Goal: Information Seeking & Learning: Learn about a topic

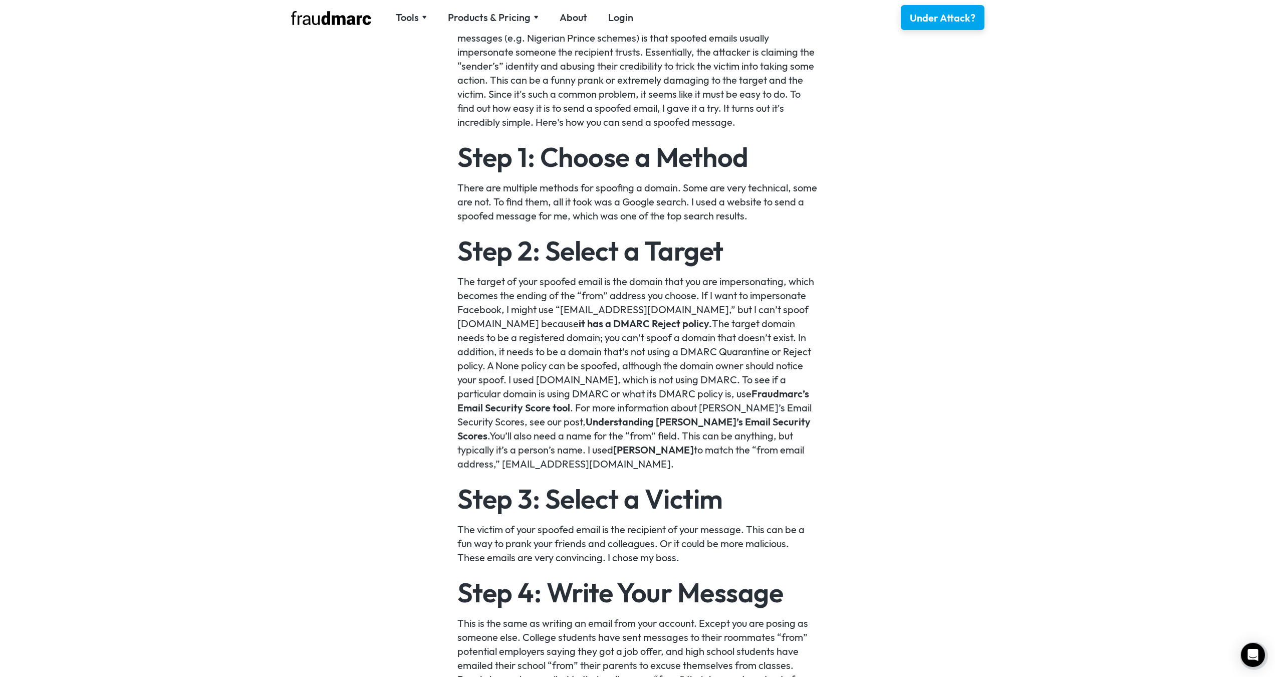
scroll to position [752, 0]
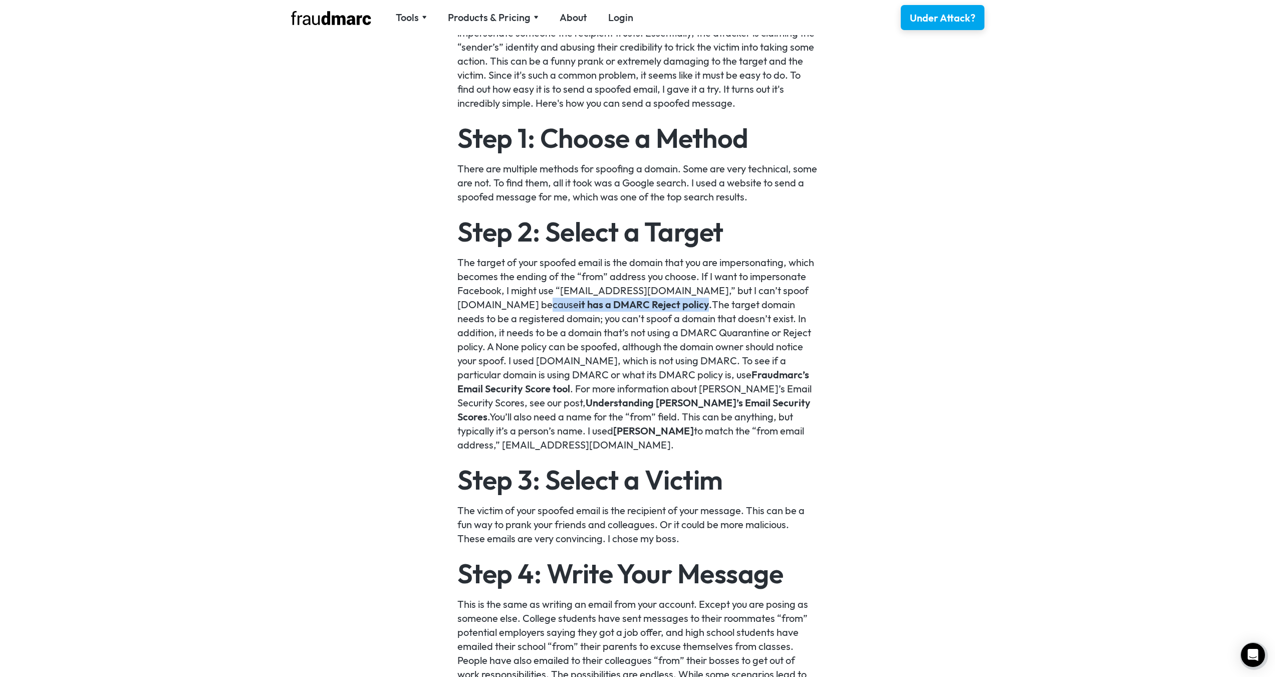
drag, startPoint x: 559, startPoint y: 307, endPoint x: 692, endPoint y: 310, distance: 132.3
click at [692, 310] on p "The target of your spoofed email is the domain that you are impersonating, whic…" at bounding box center [638, 354] width 360 height 196
drag, startPoint x: 706, startPoint y: 373, endPoint x: 542, endPoint y: 388, distance: 164.0
click at [542, 388] on p "The target of your spoofed email is the domain that you are impersonating, whic…" at bounding box center [638, 354] width 360 height 196
drag, startPoint x: 539, startPoint y: 386, endPoint x: 888, endPoint y: 396, distance: 349.4
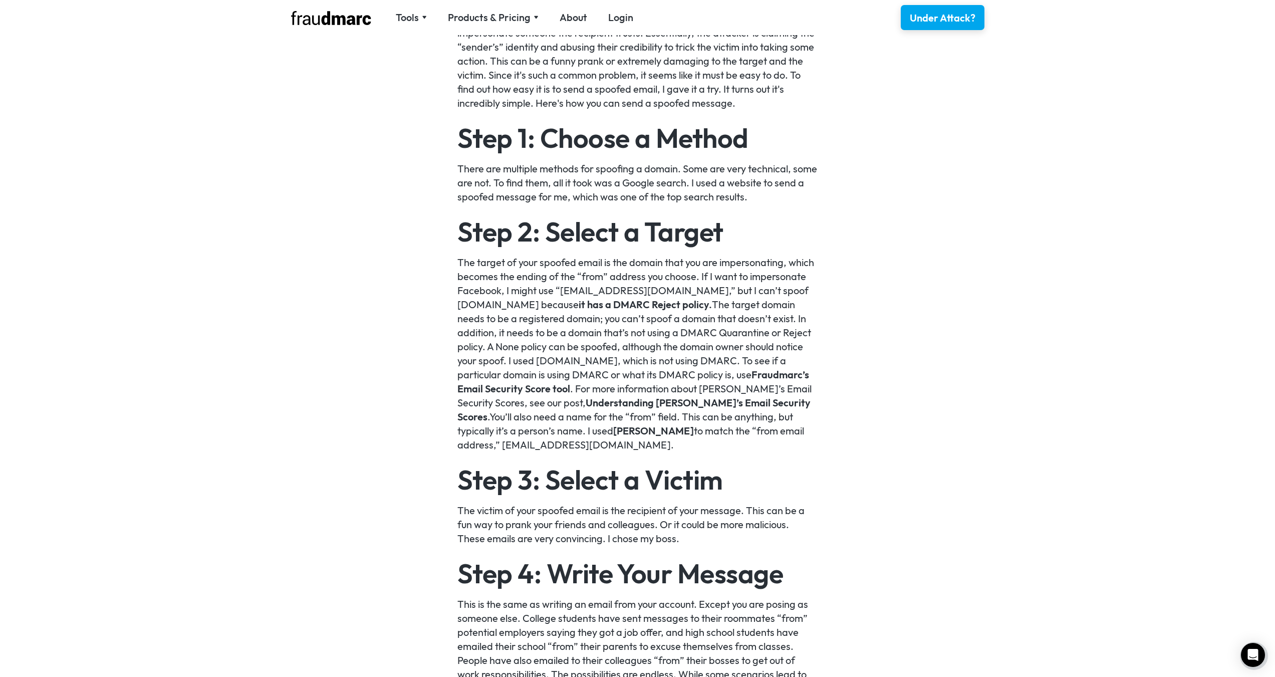
drag, startPoint x: 707, startPoint y: 374, endPoint x: 541, endPoint y: 385, distance: 165.8
click at [541, 385] on p "The target of your spoofed email is the domain that you are impersonating, whic…" at bounding box center [638, 354] width 360 height 196
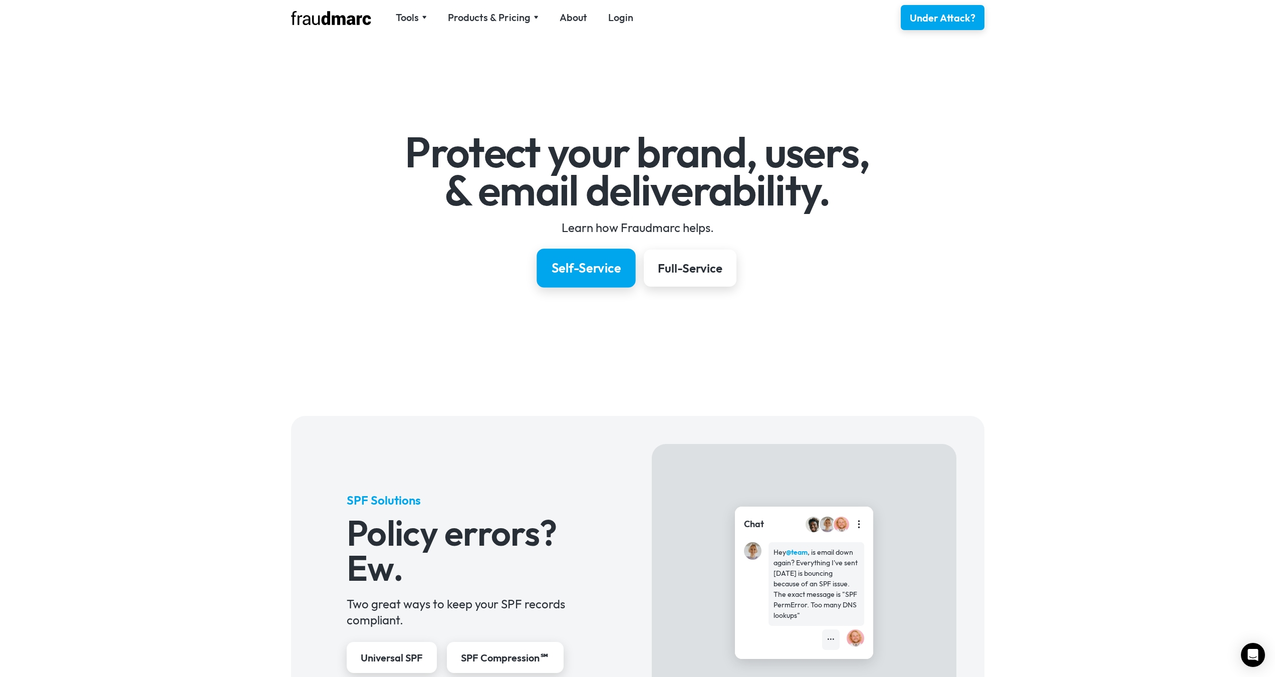
click at [585, 267] on div "Self-Service" at bounding box center [586, 268] width 70 height 17
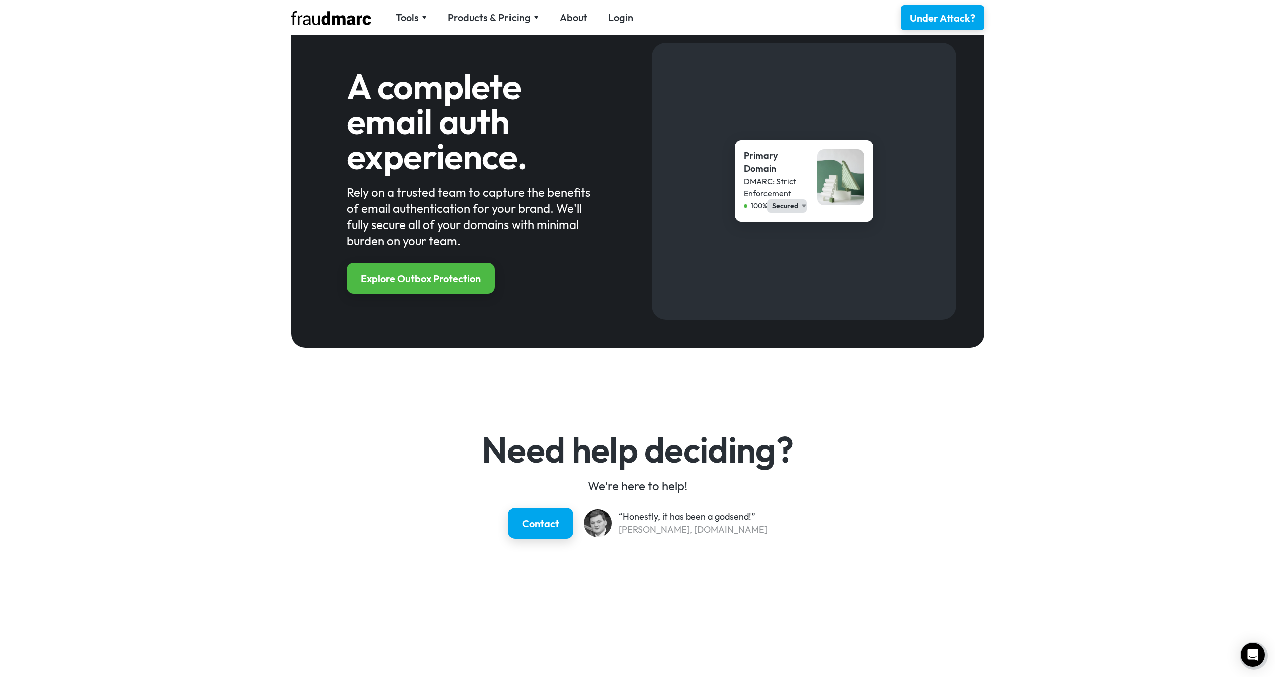
scroll to position [1068, 0]
drag, startPoint x: 504, startPoint y: 309, endPoint x: 503, endPoint y: 298, distance: 10.6
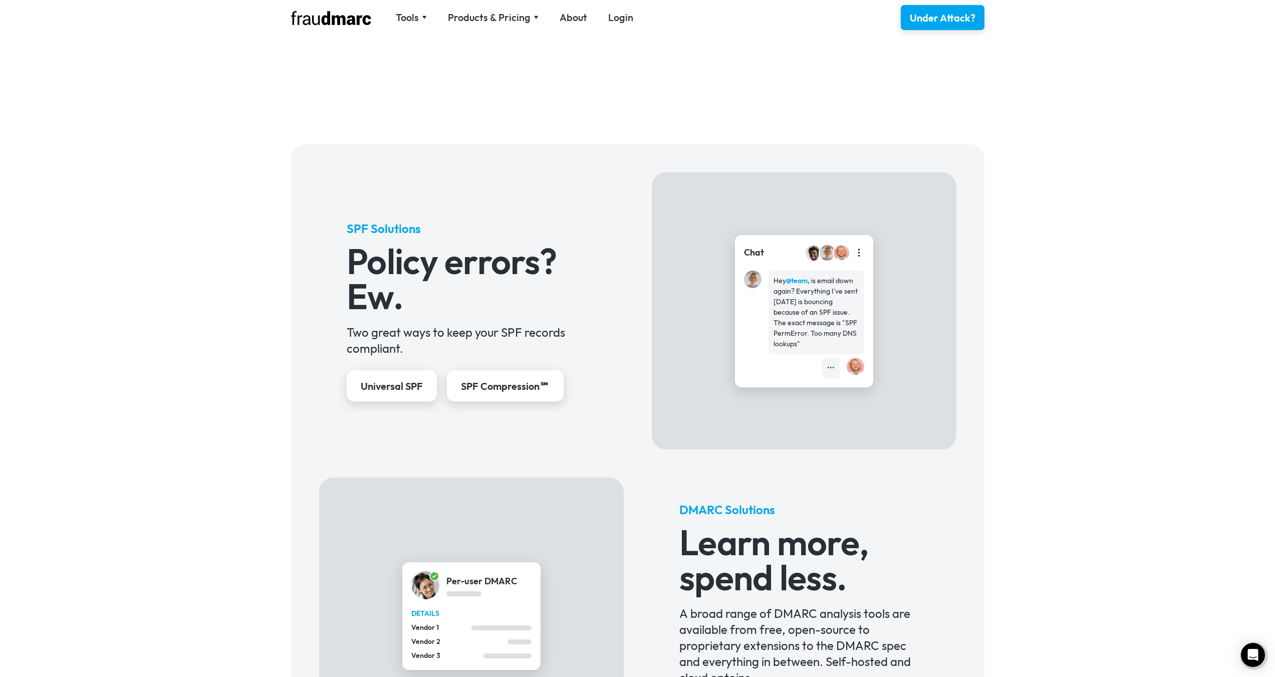
scroll to position [301, 0]
